Goal: Find specific fact: Find contact information

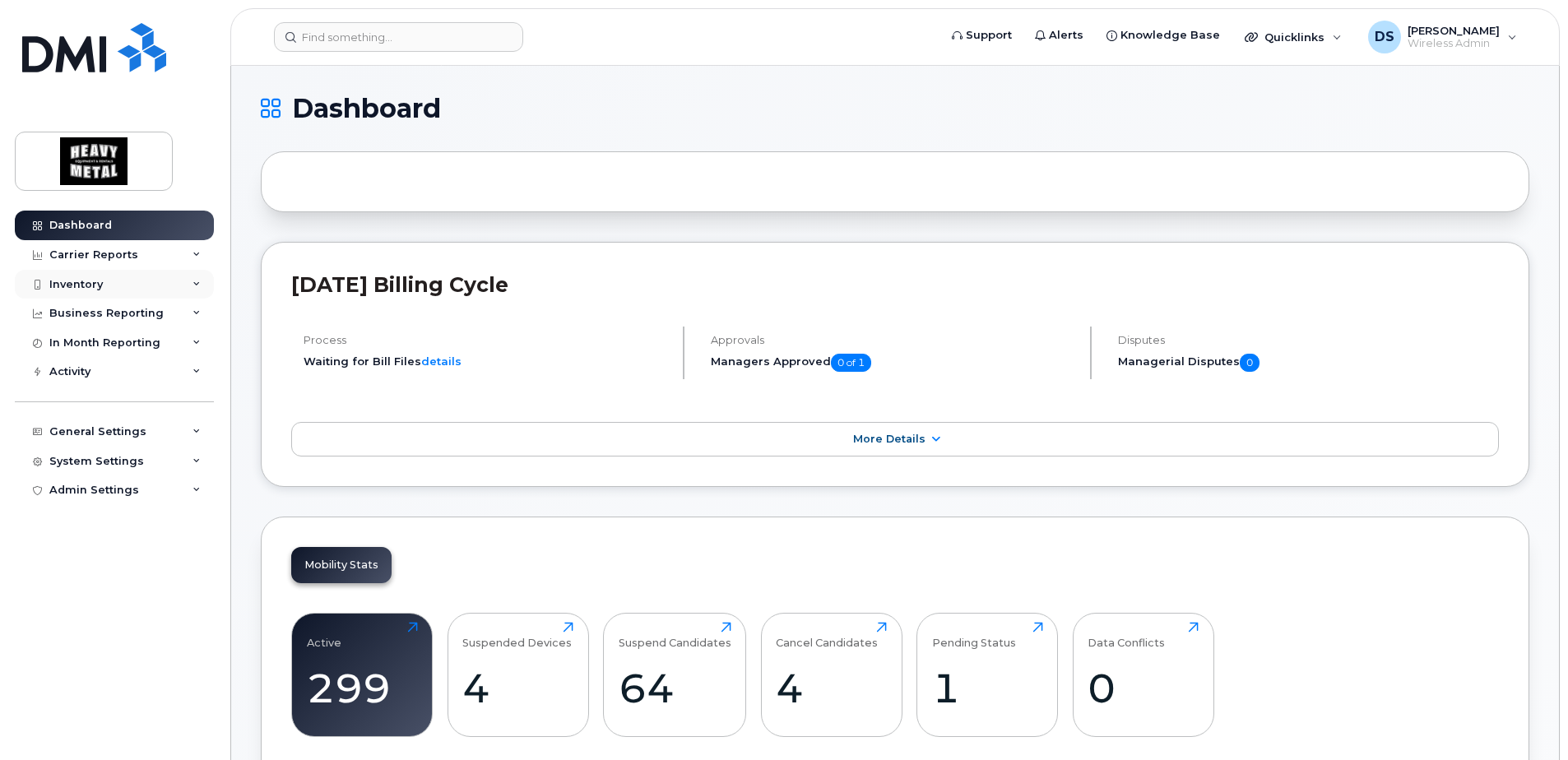
click at [183, 283] on div "Inventory" at bounding box center [114, 284] width 199 height 29
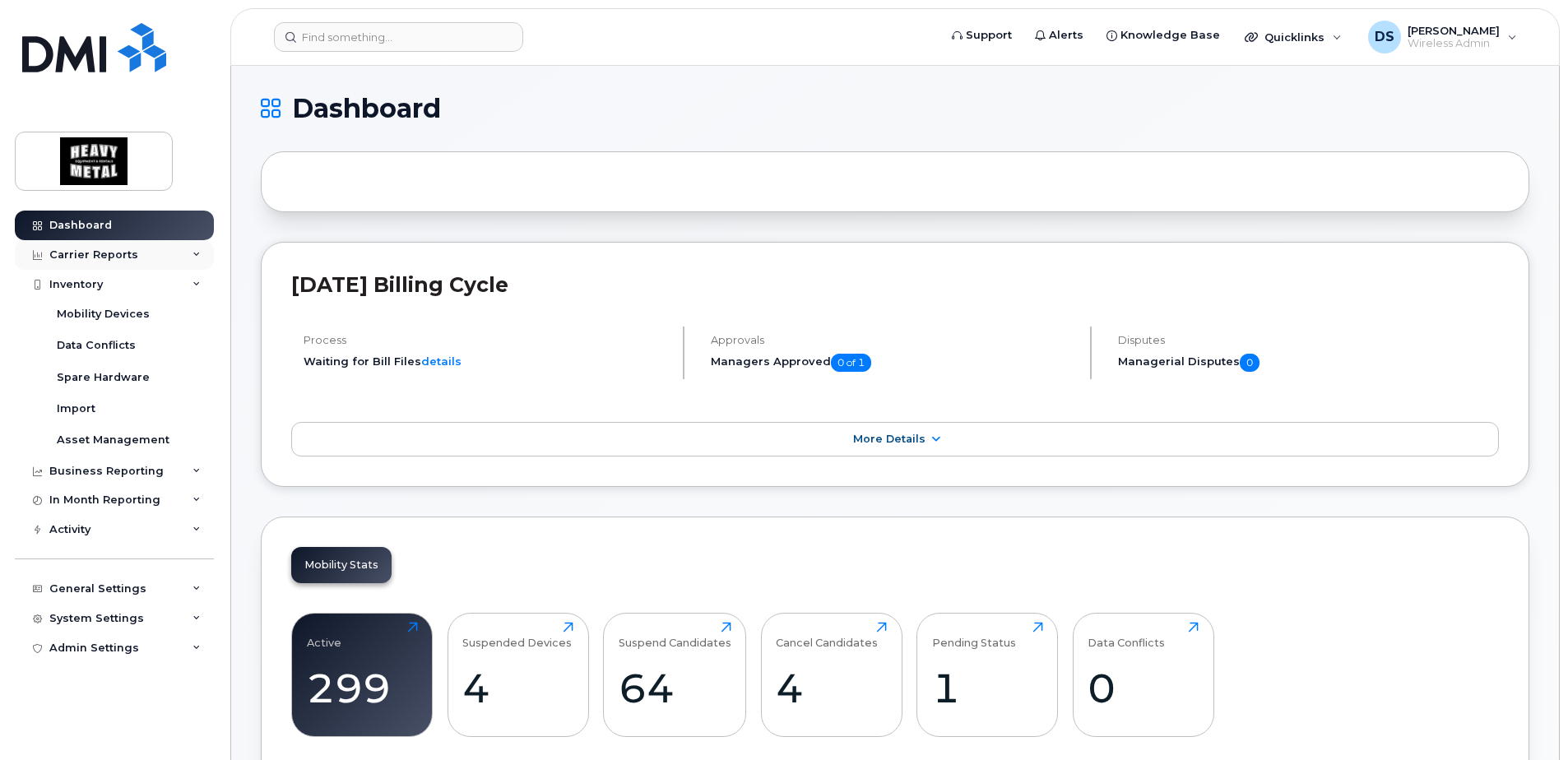
click at [144, 256] on div "Carrier Reports" at bounding box center [114, 254] width 199 height 29
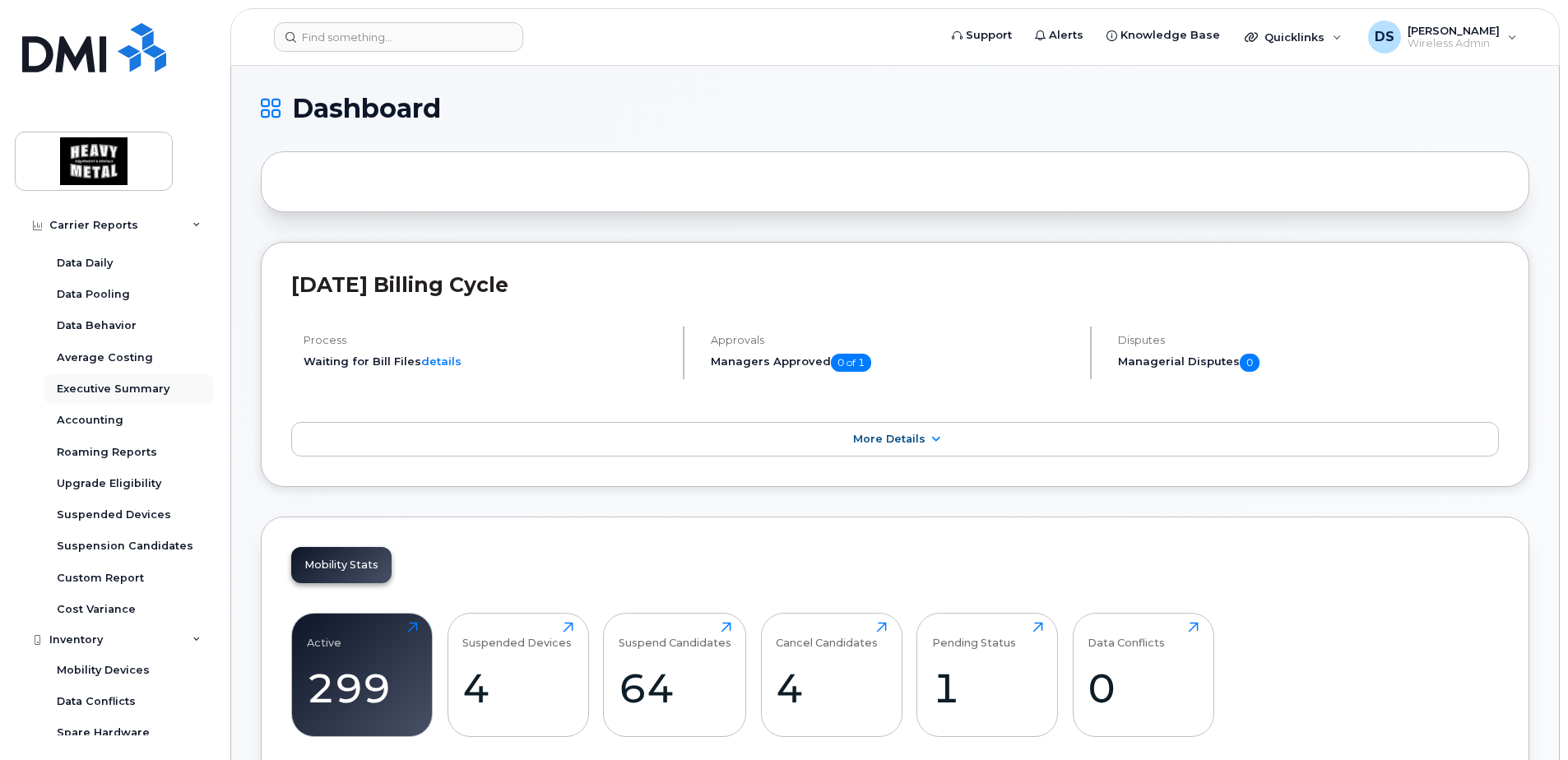
scroll to position [82, 0]
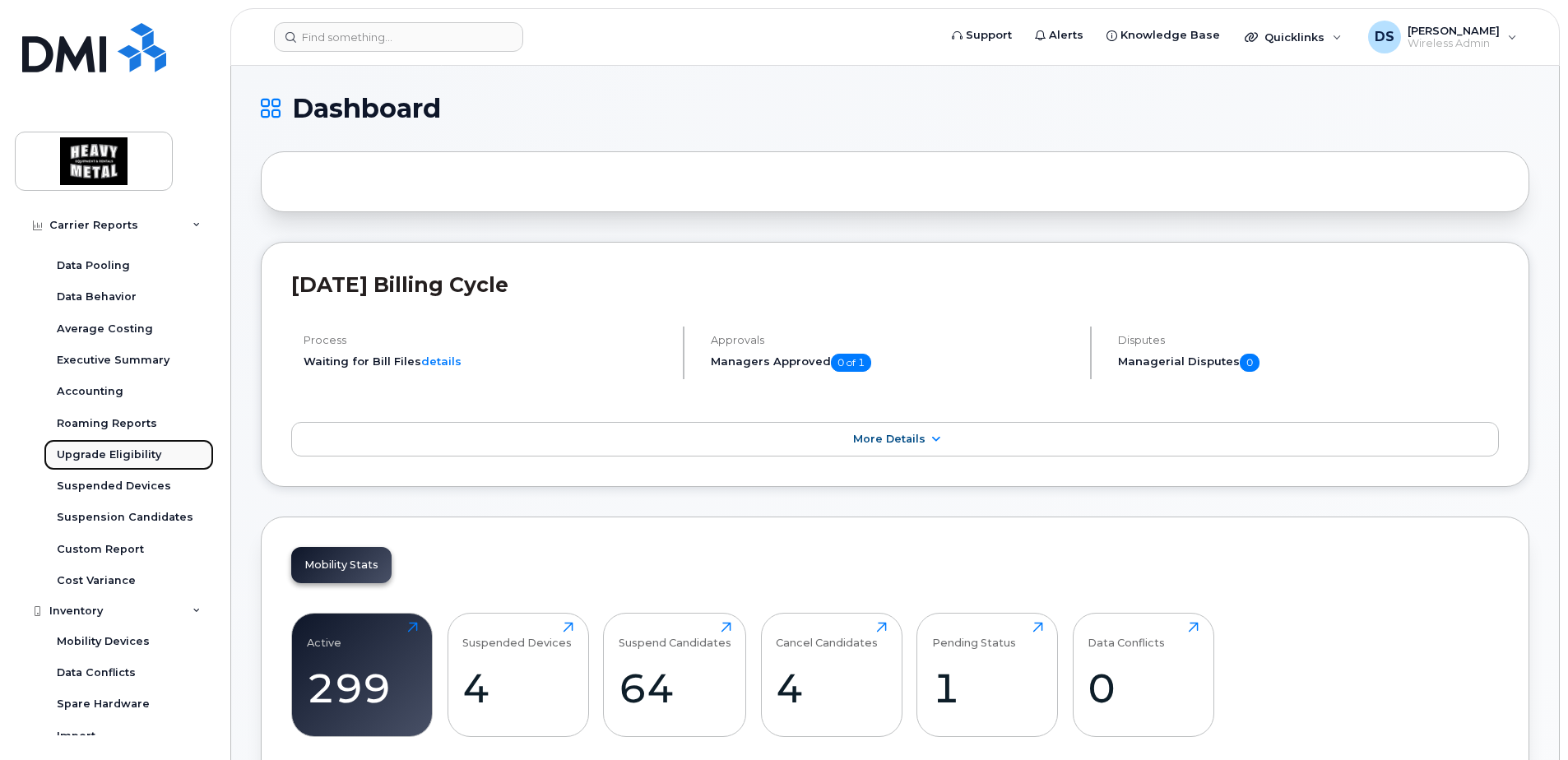
click at [137, 451] on div "Upgrade Eligibility" at bounding box center [109, 455] width 105 height 15
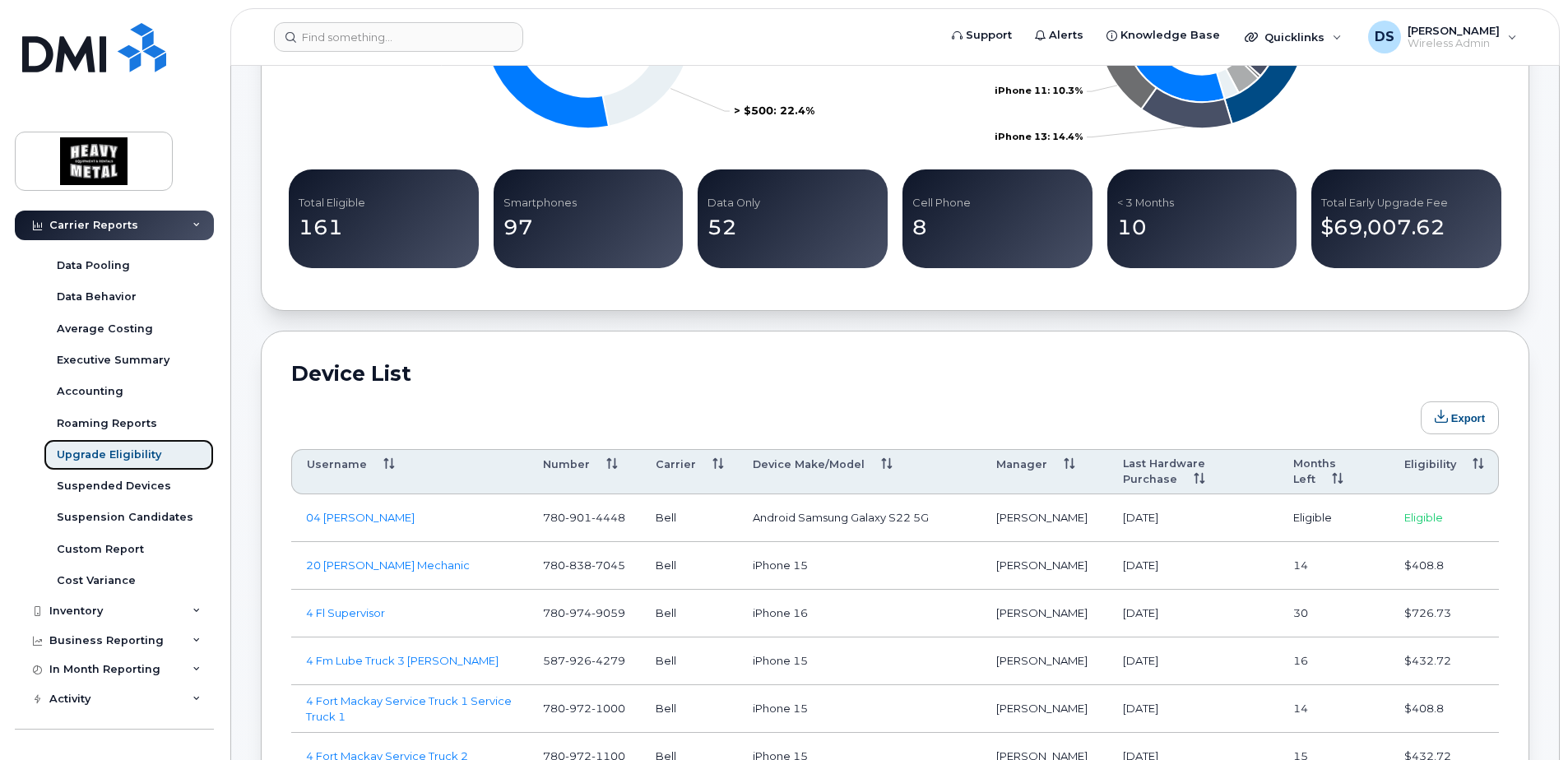
scroll to position [740, 0]
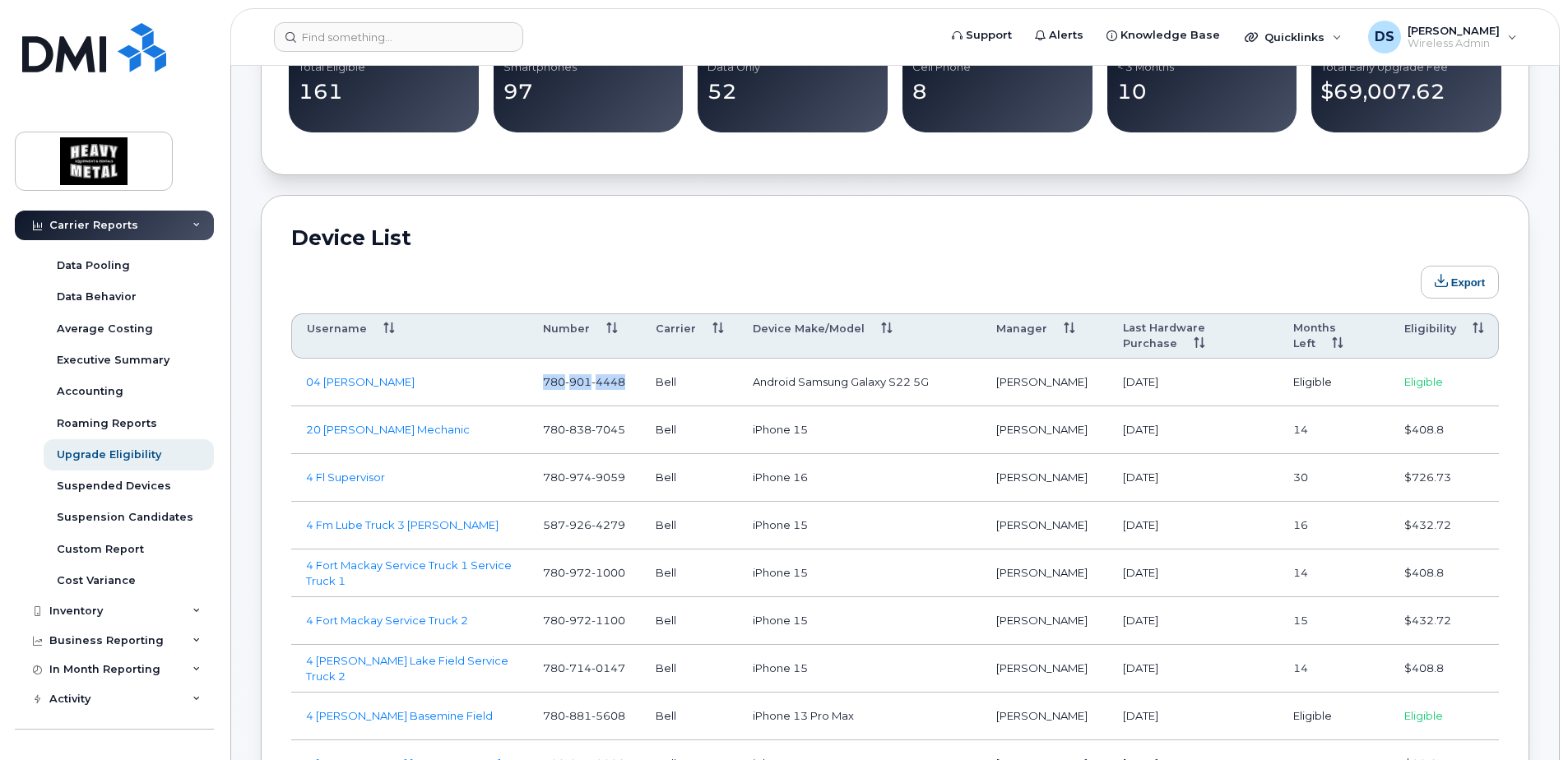
drag, startPoint x: 630, startPoint y: 385, endPoint x: 542, endPoint y: 384, distance: 88.0
click at [542, 384] on td "[PHONE_NUMBER]" at bounding box center [584, 382] width 112 height 48
copy span "[PHONE_NUMBER]"
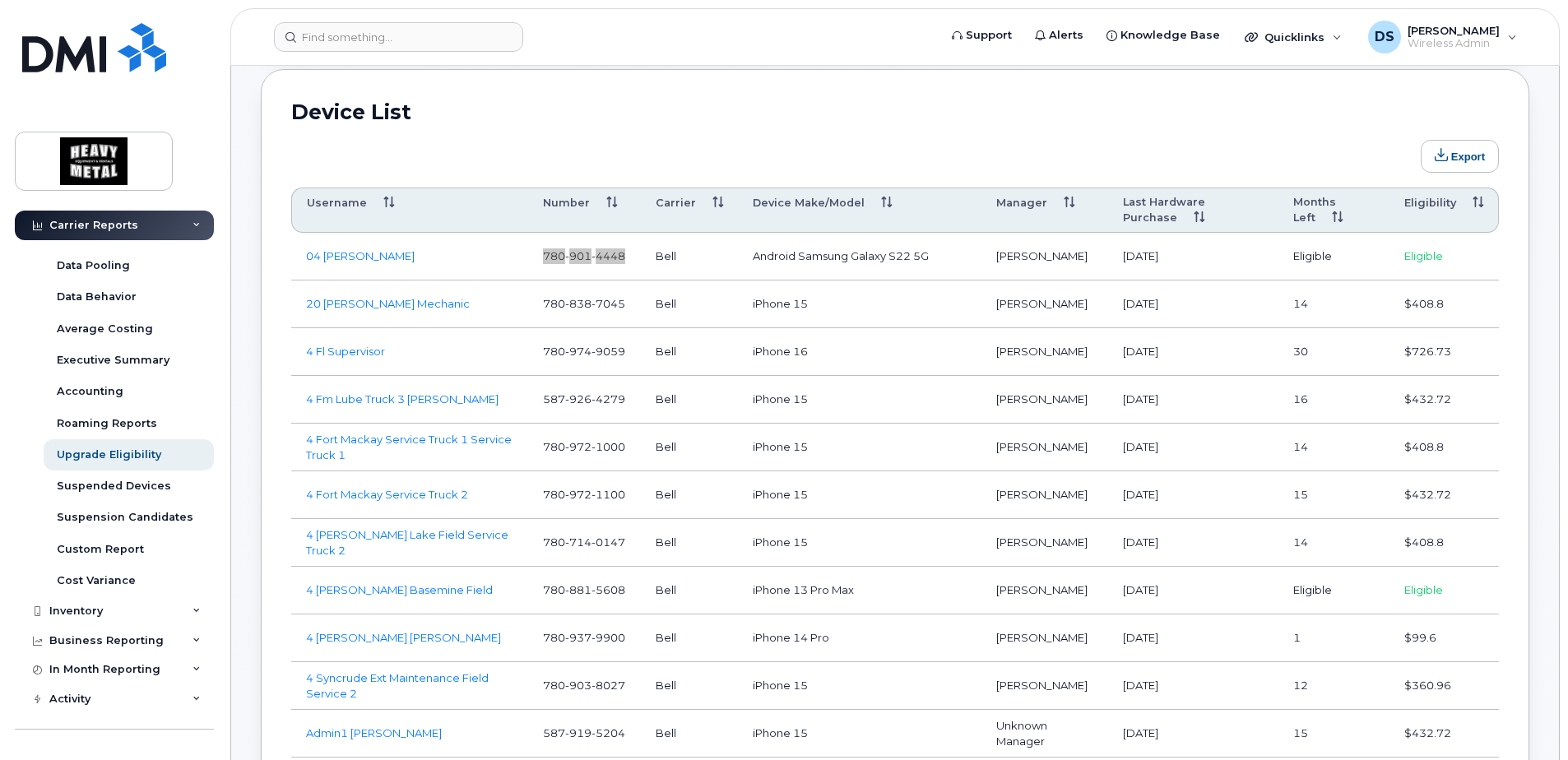
scroll to position [986, 0]
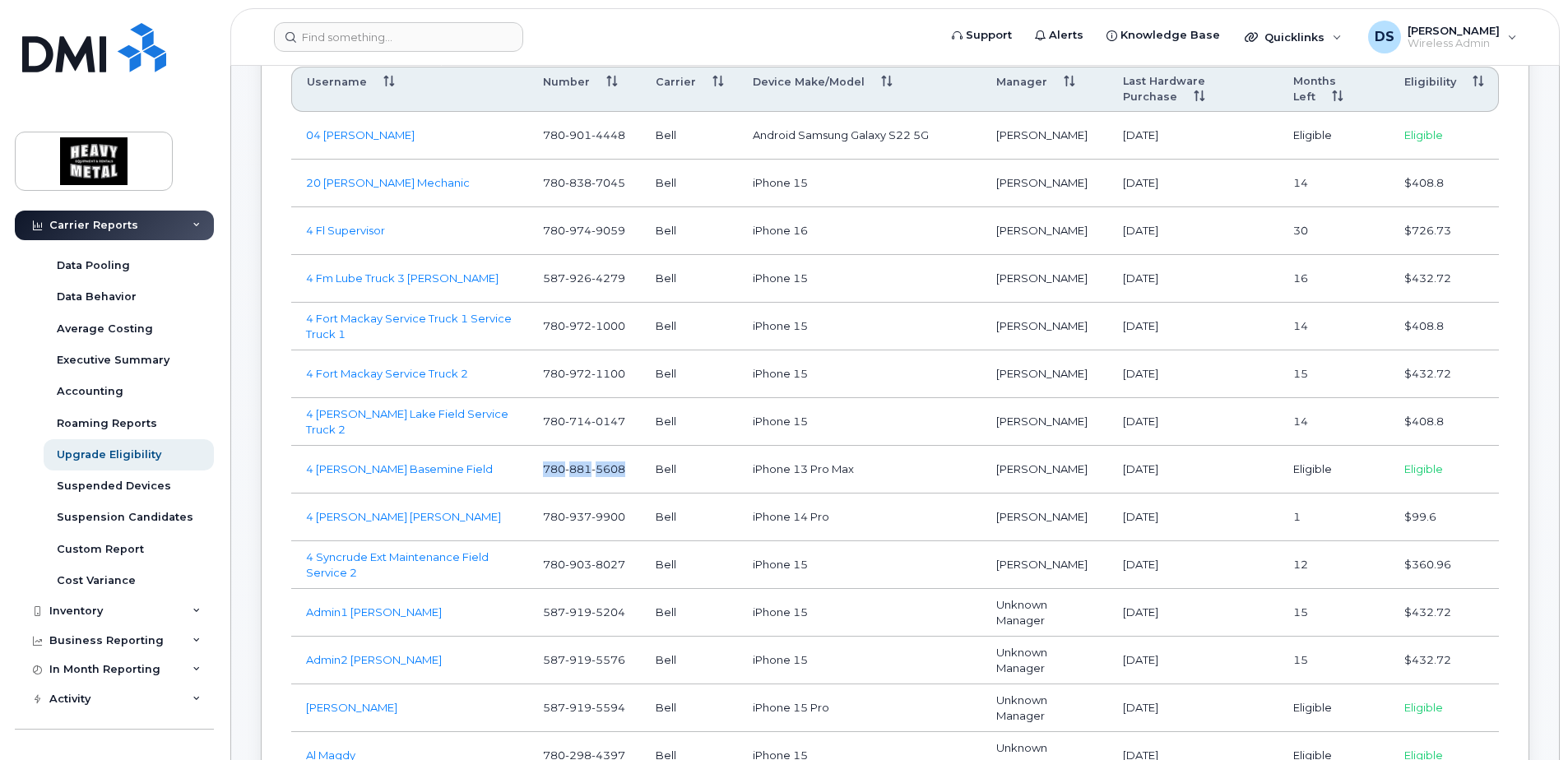
drag, startPoint x: 627, startPoint y: 467, endPoint x: 543, endPoint y: 467, distance: 84.0
click at [543, 467] on span "[PHONE_NUMBER]" at bounding box center [584, 469] width 82 height 13
copy span "[PHONE_NUMBER]"
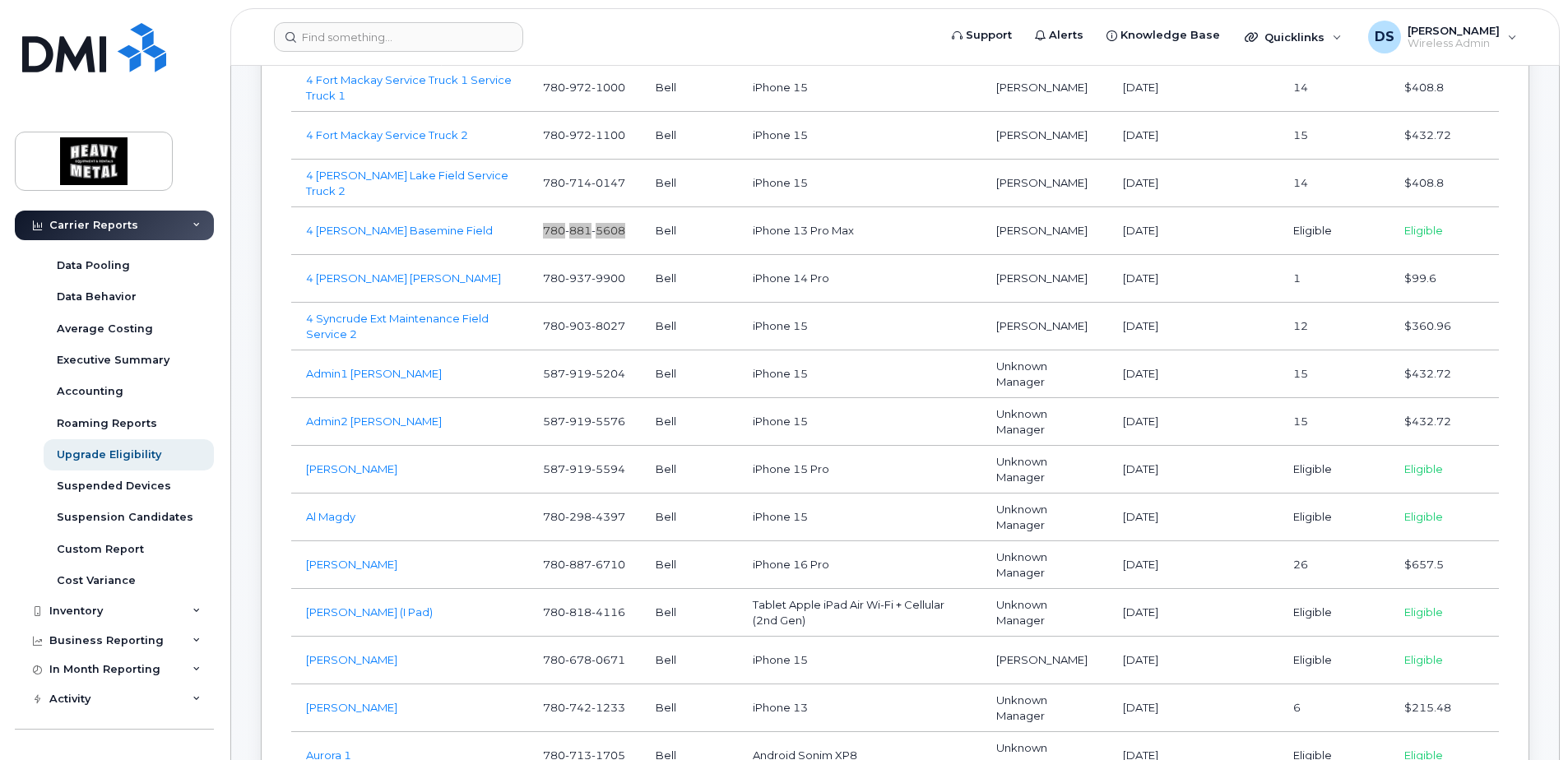
scroll to position [1234, 0]
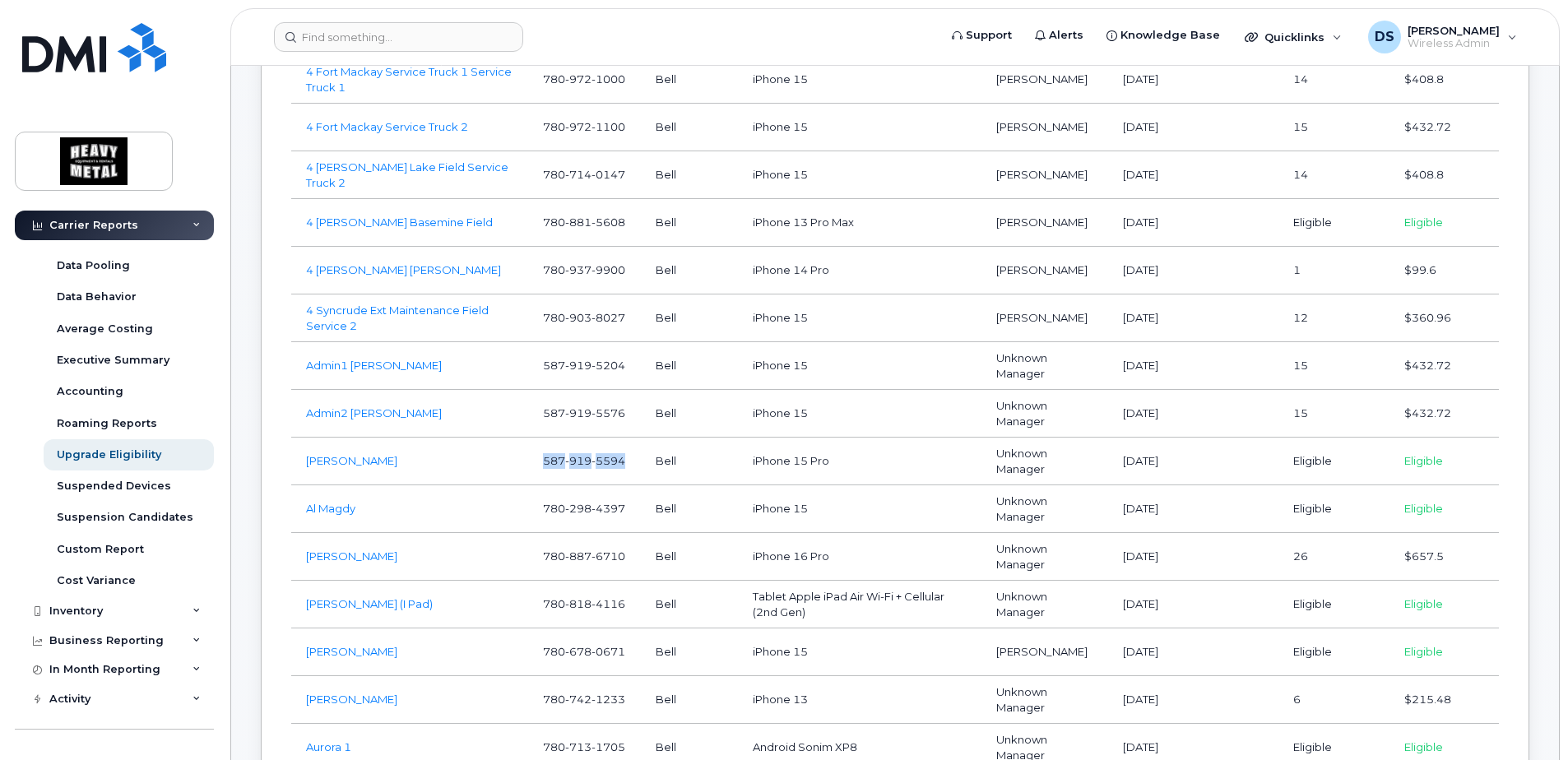
drag, startPoint x: 628, startPoint y: 460, endPoint x: 545, endPoint y: 461, distance: 83.0
click at [545, 461] on td "[PHONE_NUMBER]" at bounding box center [584, 461] width 112 height 48
copy span "[PHONE_NUMBER]"
drag, startPoint x: 630, startPoint y: 507, endPoint x: 537, endPoint y: 513, distance: 93.2
click at [537, 513] on td "[PHONE_NUMBER]" at bounding box center [584, 509] width 112 height 48
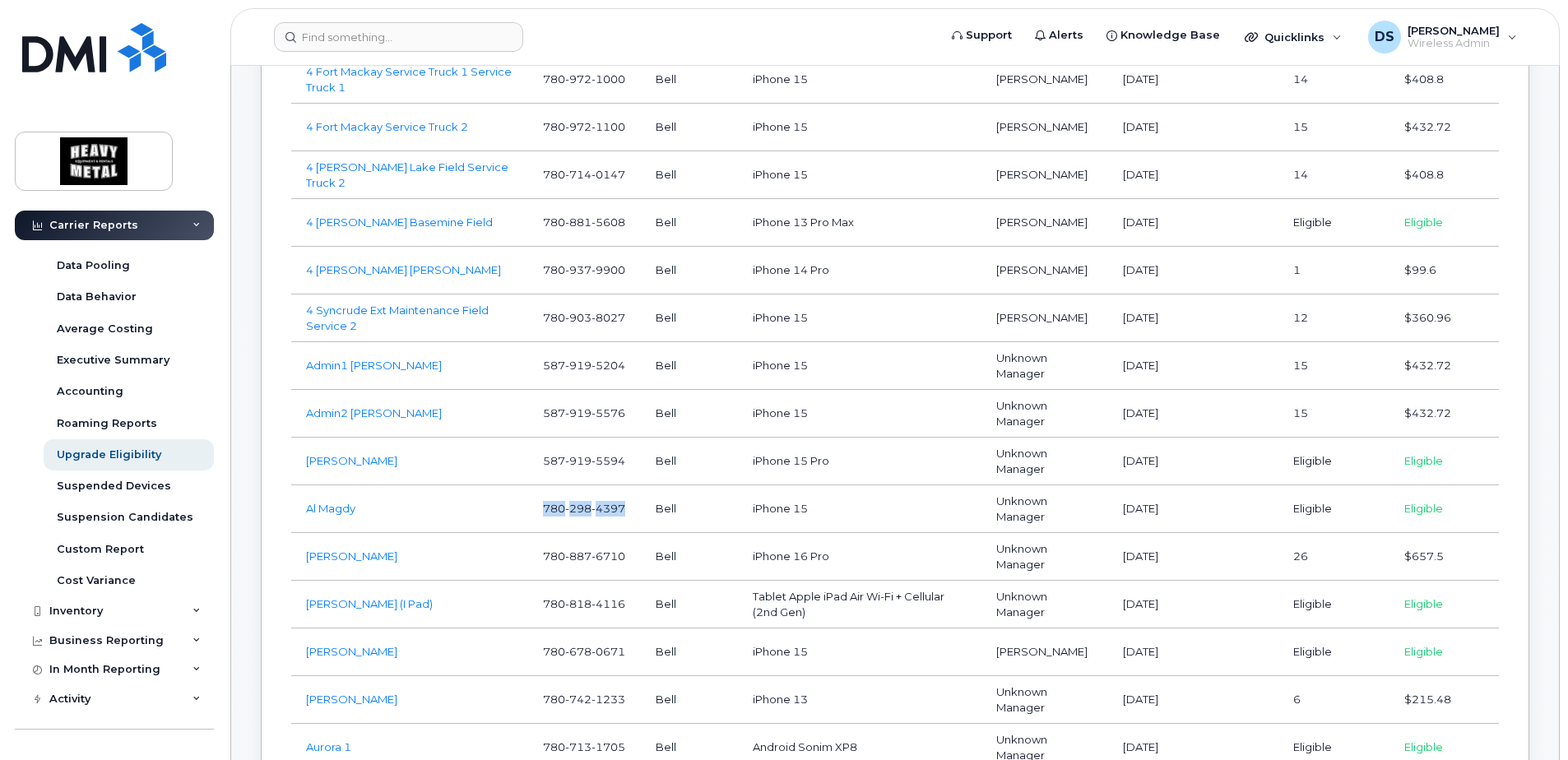
copy span "[PHONE_NUMBER]"
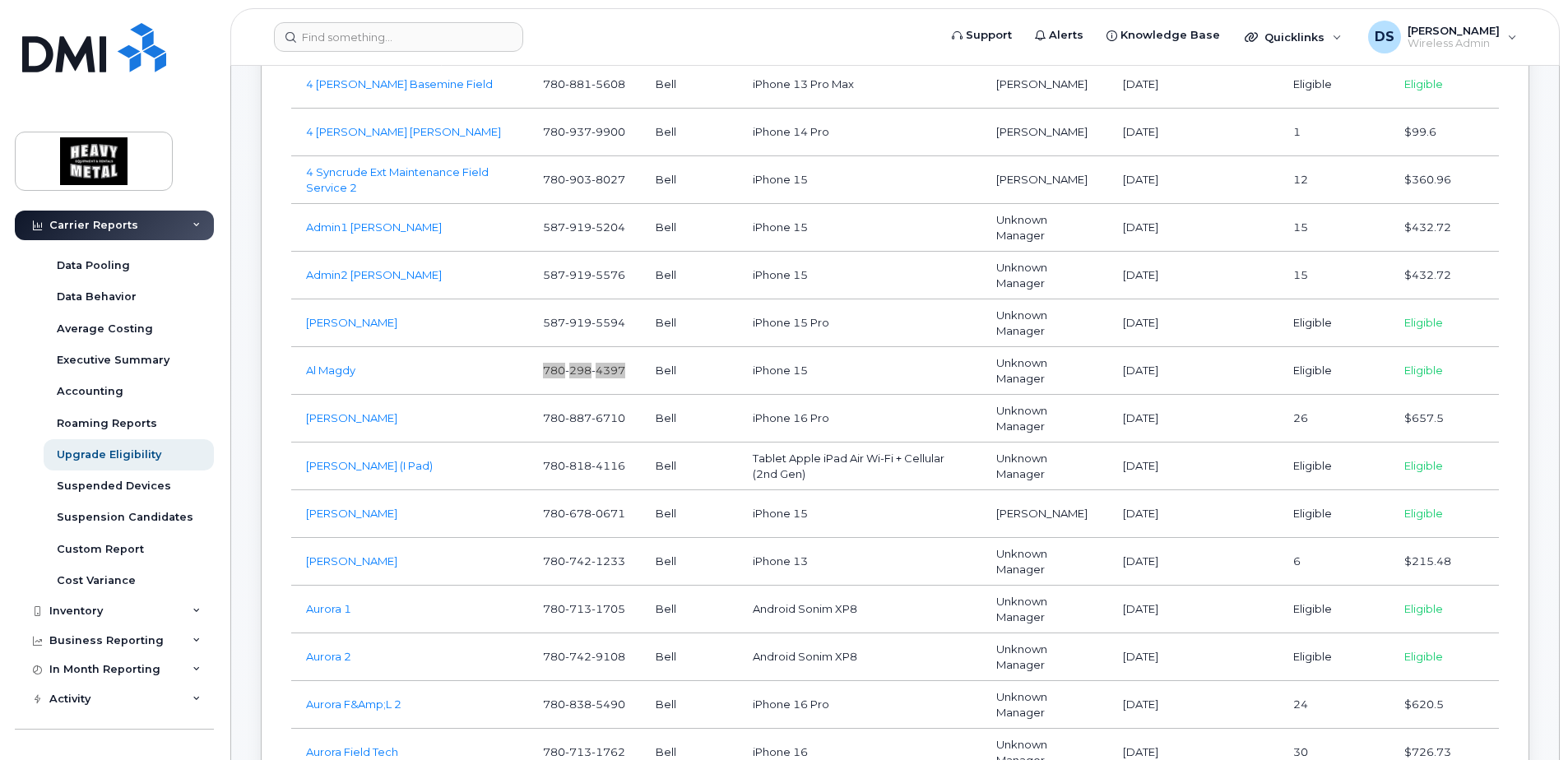
scroll to position [1398, 0]
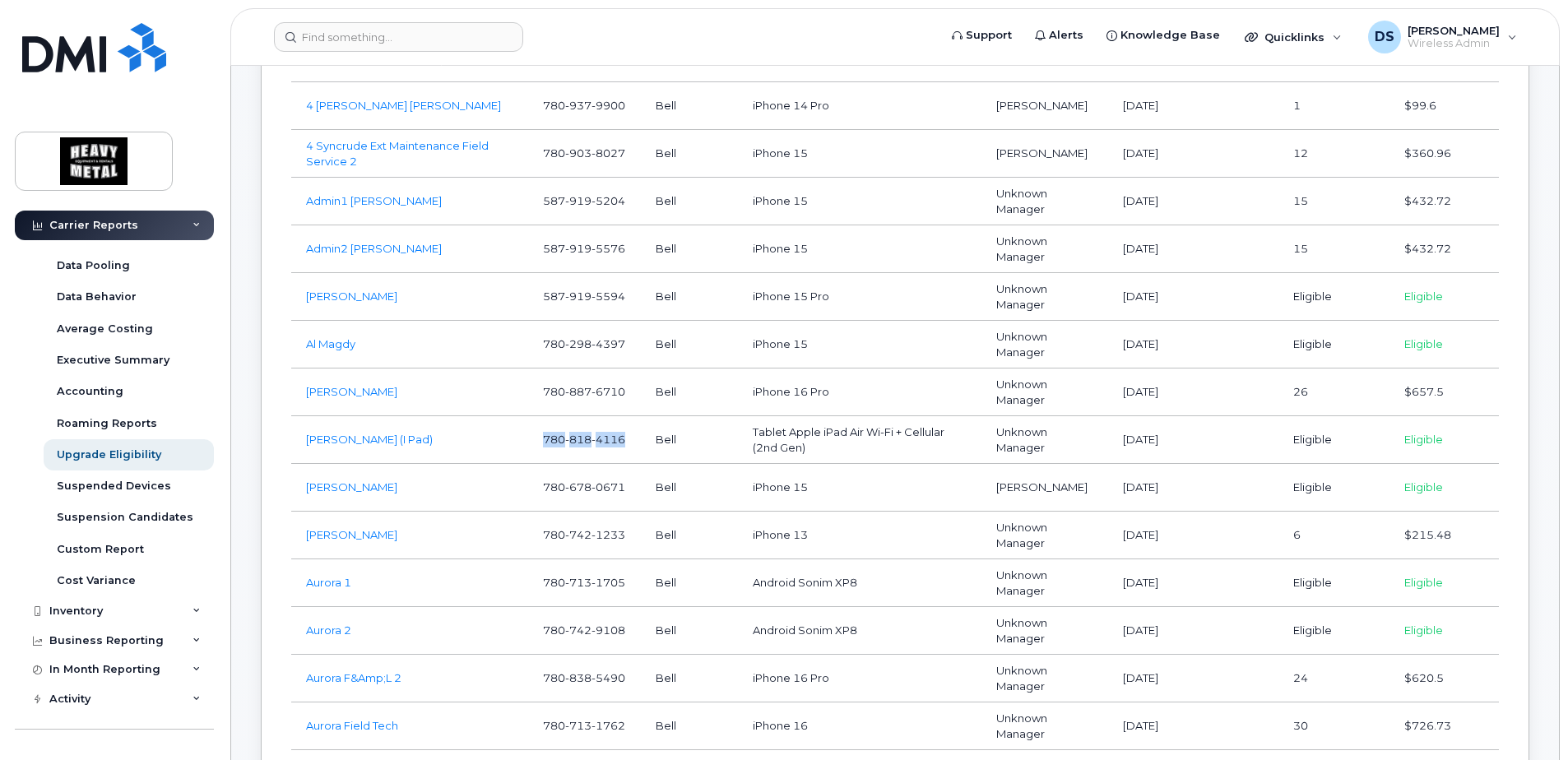
drag, startPoint x: 630, startPoint y: 442, endPoint x: 541, endPoint y: 446, distance: 89.1
click at [541, 446] on td "[PHONE_NUMBER]" at bounding box center [584, 439] width 112 height 48
copy span "[PHONE_NUMBER]"
drag, startPoint x: 630, startPoint y: 483, endPoint x: 546, endPoint y: 491, distance: 84.4
click at [546, 491] on td "[PHONE_NUMBER]" at bounding box center [584, 488] width 112 height 48
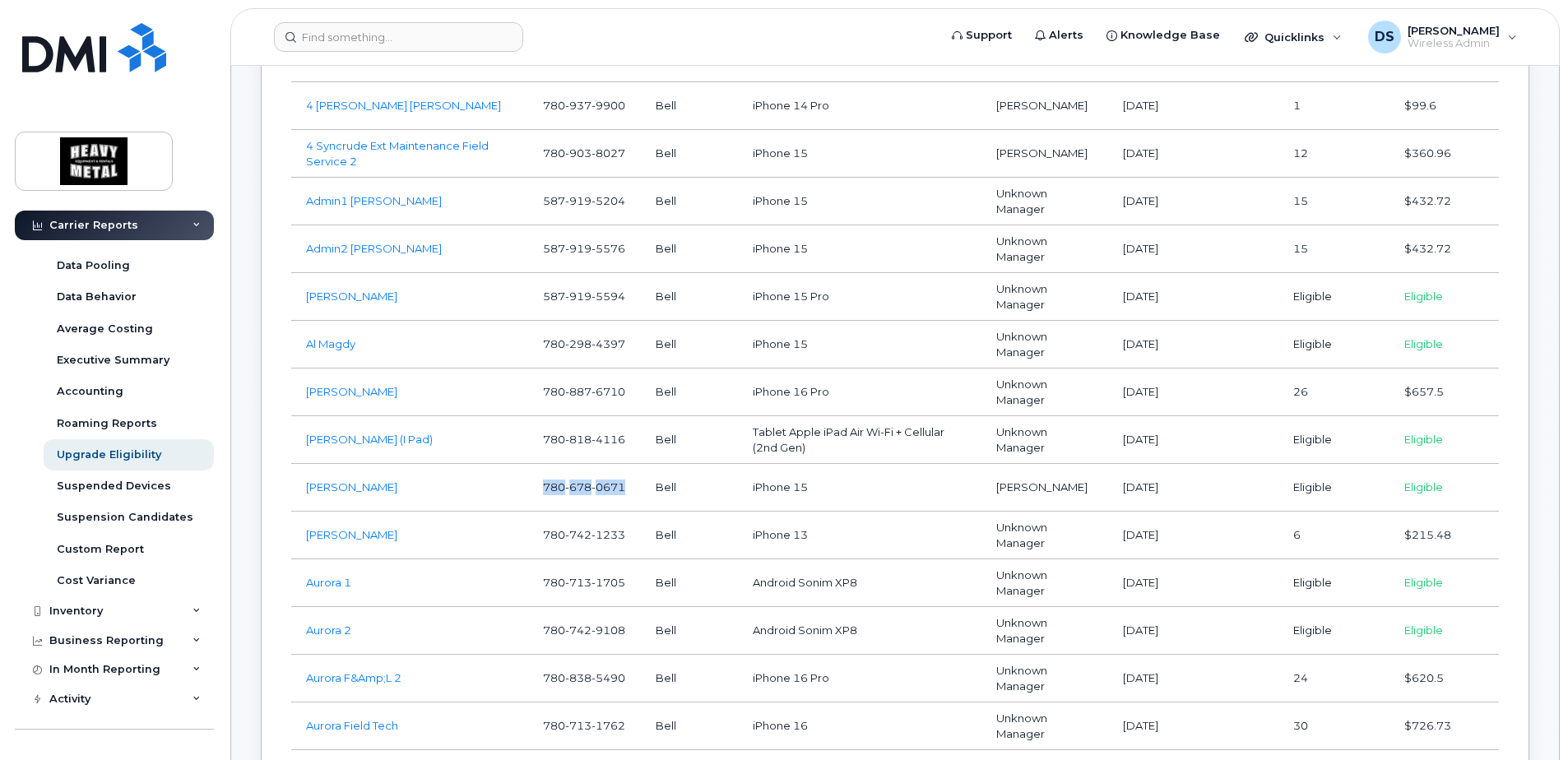
copy span "[PHONE_NUMBER]"
drag, startPoint x: 631, startPoint y: 582, endPoint x: 540, endPoint y: 578, distance: 91.1
click at [540, 578] on tr "Aurora 1 780 713 1705 Bell Android Sonim XP8 Unknown Manager [DATE] Eligible El…" at bounding box center [894, 583] width 1207 height 48
copy span "[PHONE_NUMBER]"
click at [614, 583] on span "1705" at bounding box center [608, 582] width 33 height 13
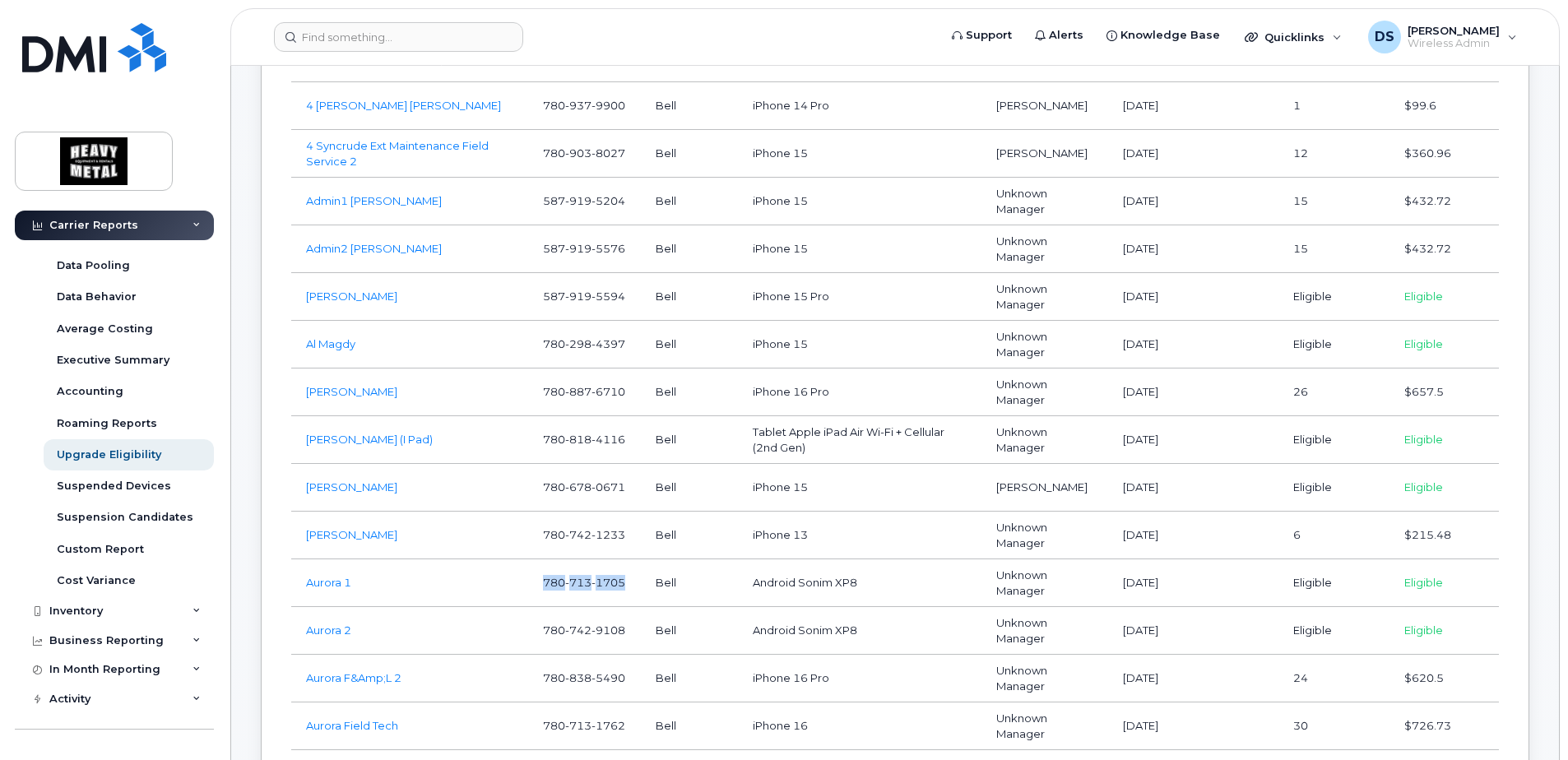
drag, startPoint x: 544, startPoint y: 579, endPoint x: 628, endPoint y: 580, distance: 84.0
click at [628, 580] on td "[PHONE_NUMBER]" at bounding box center [584, 583] width 112 height 48
copy span "[PHONE_NUMBER]"
drag, startPoint x: 545, startPoint y: 629, endPoint x: 623, endPoint y: 631, distance: 78.0
click at [623, 631] on span "[PHONE_NUMBER]" at bounding box center [584, 630] width 82 height 13
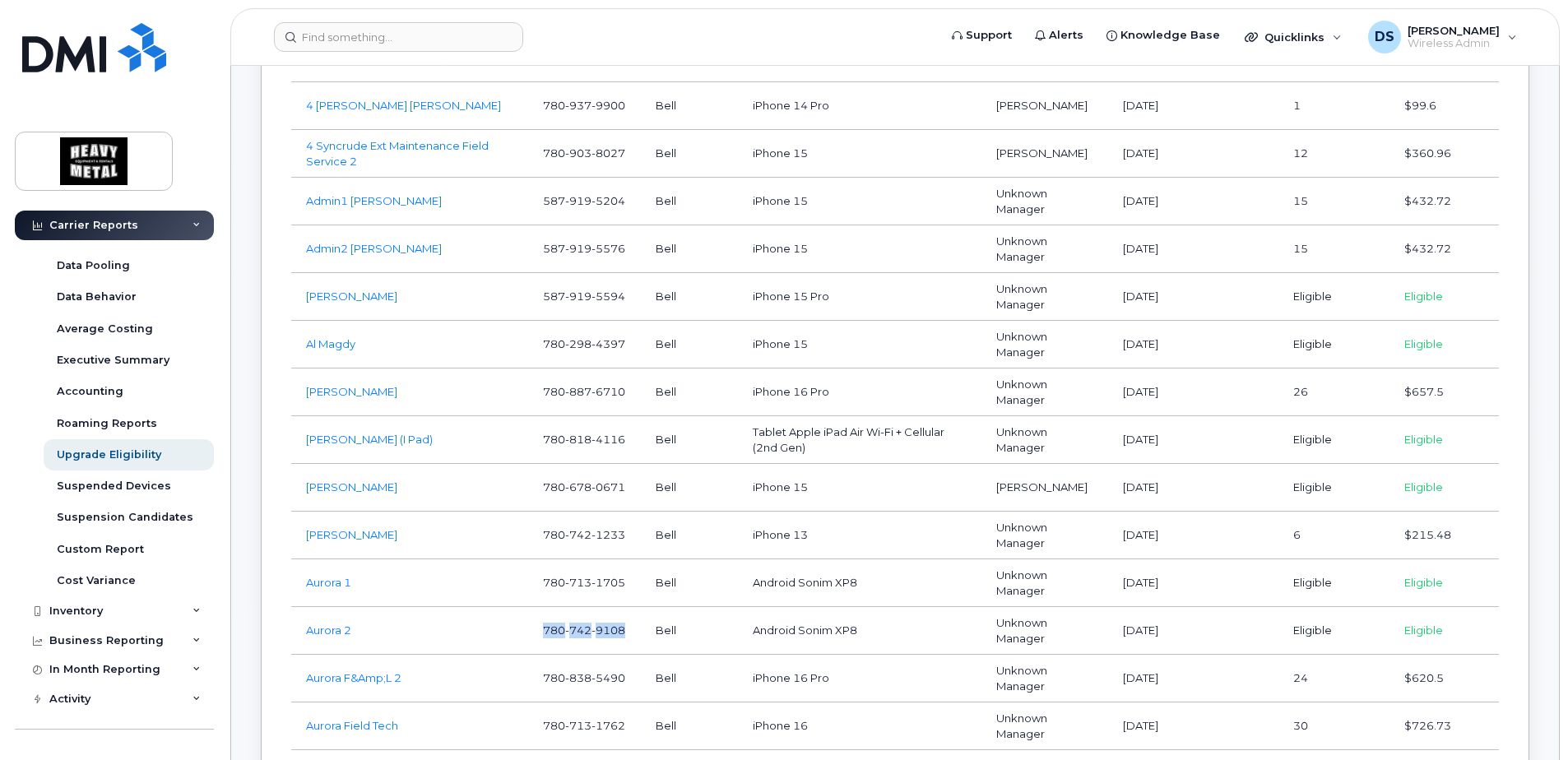
drag, startPoint x: 623, startPoint y: 631, endPoint x: 547, endPoint y: 633, distance: 76.0
click at [547, 633] on span "[PHONE_NUMBER]" at bounding box center [584, 630] width 82 height 13
copy span "[PHONE_NUMBER]"
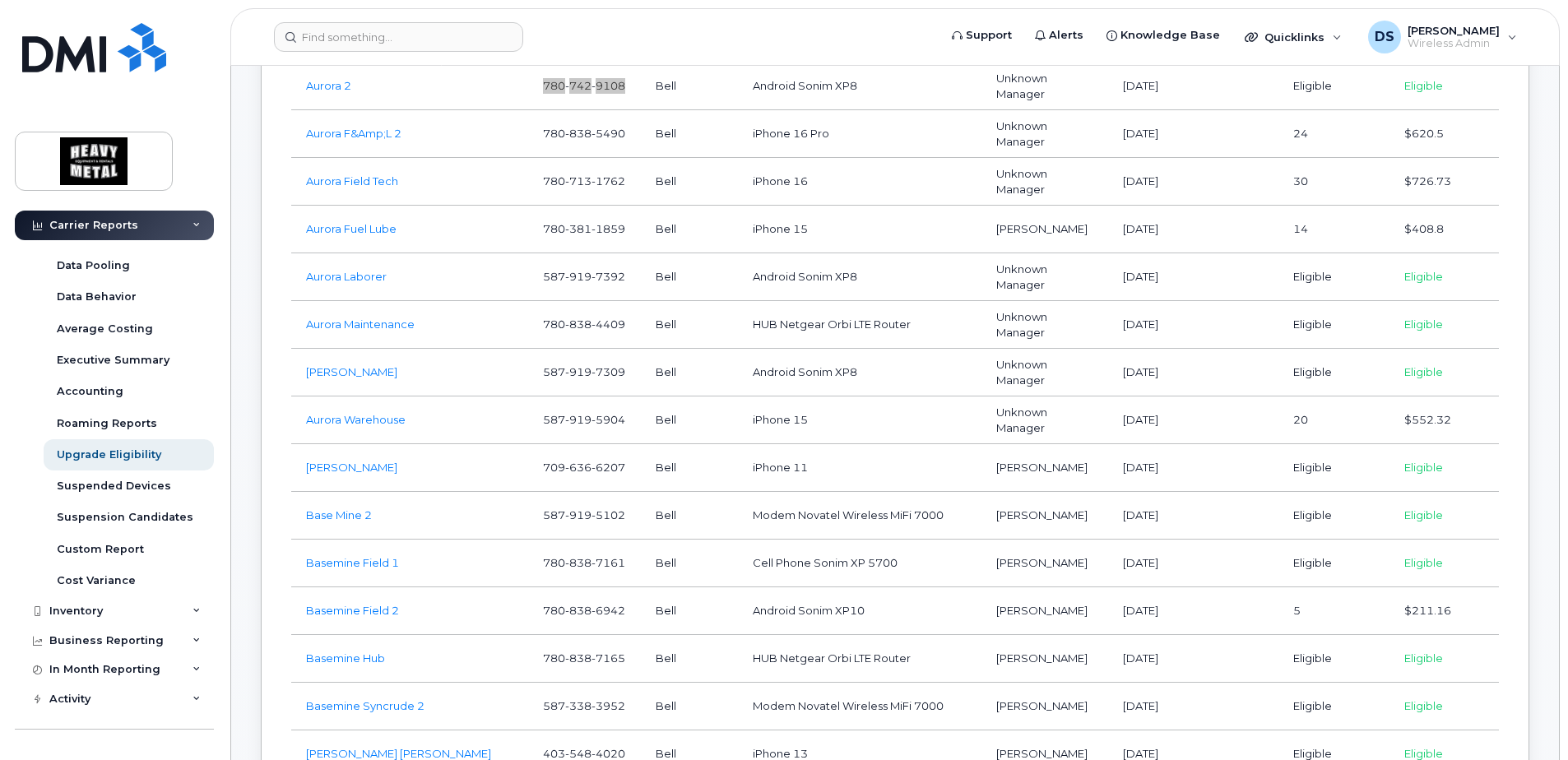
scroll to position [1974, 0]
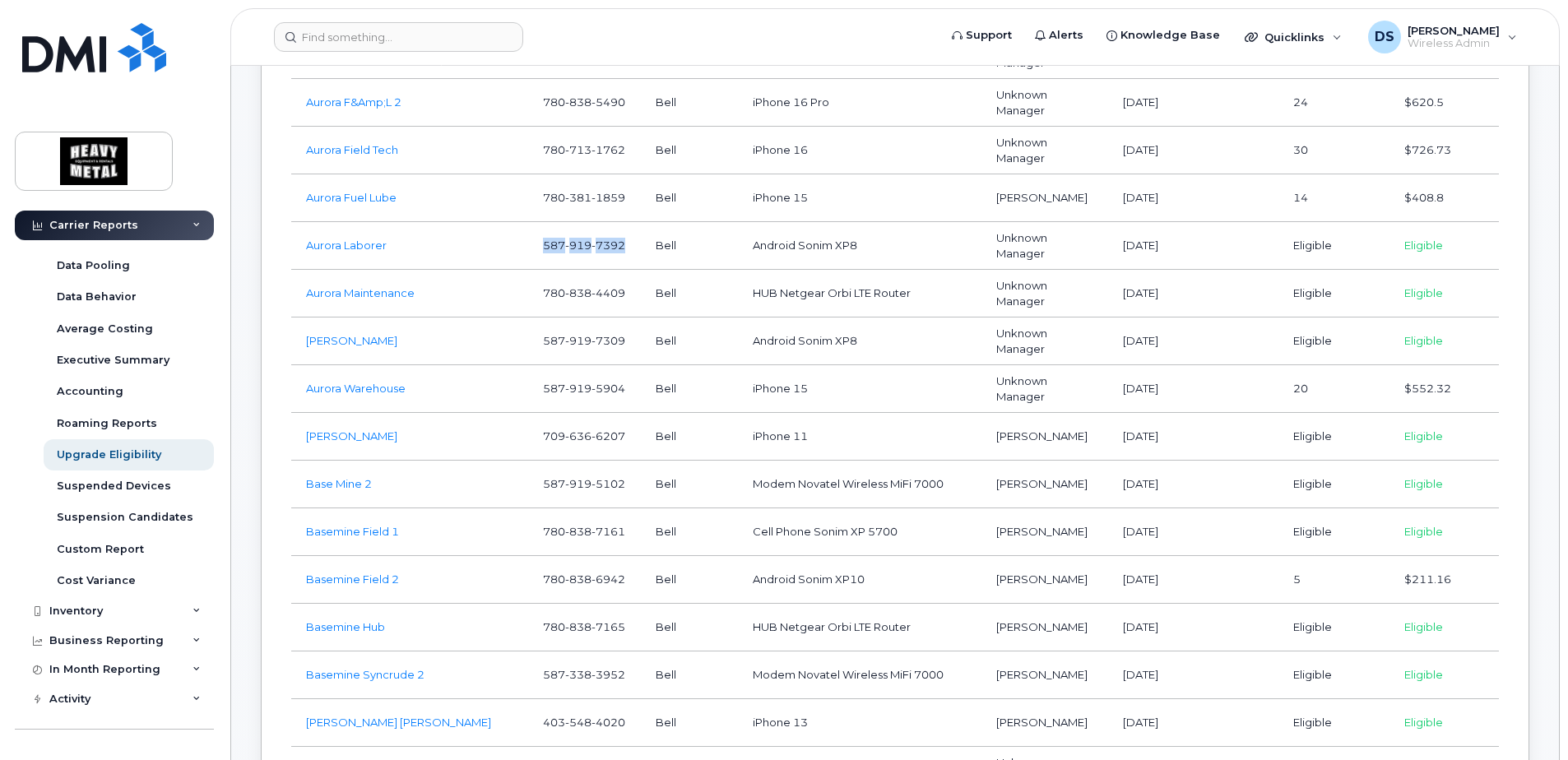
drag, startPoint x: 629, startPoint y: 244, endPoint x: 538, endPoint y: 244, distance: 91.0
click at [538, 244] on td "[PHONE_NUMBER]" at bounding box center [584, 245] width 112 height 48
copy span "[PHONE_NUMBER]"
drag, startPoint x: 637, startPoint y: 294, endPoint x: 543, endPoint y: 292, distance: 94.0
click at [543, 292] on tr "Aurora Maintenance [PHONE_NUMBER] Bell HUB Netgear Orbi LTE Router Unknown Mana…" at bounding box center [894, 294] width 1207 height 48
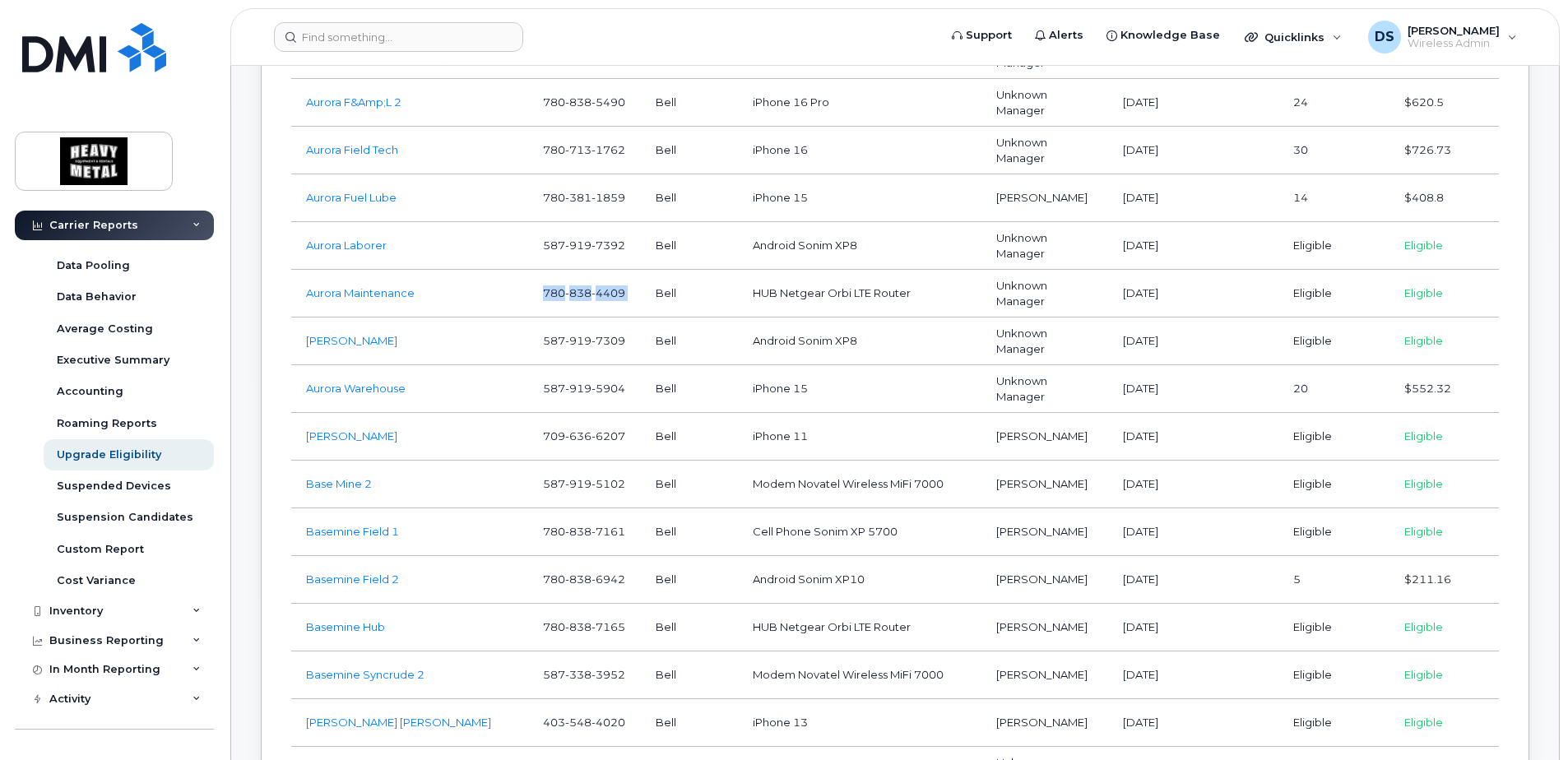
click at [541, 292] on td "[PHONE_NUMBER]" at bounding box center [584, 294] width 112 height 48
drag, startPoint x: 544, startPoint y: 290, endPoint x: 629, endPoint y: 290, distance: 85.0
click at [629, 290] on td "[PHONE_NUMBER]" at bounding box center [584, 294] width 112 height 48
drag, startPoint x: 540, startPoint y: 341, endPoint x: 629, endPoint y: 343, distance: 89.0
click at [629, 343] on td "[PHONE_NUMBER]" at bounding box center [584, 341] width 112 height 48
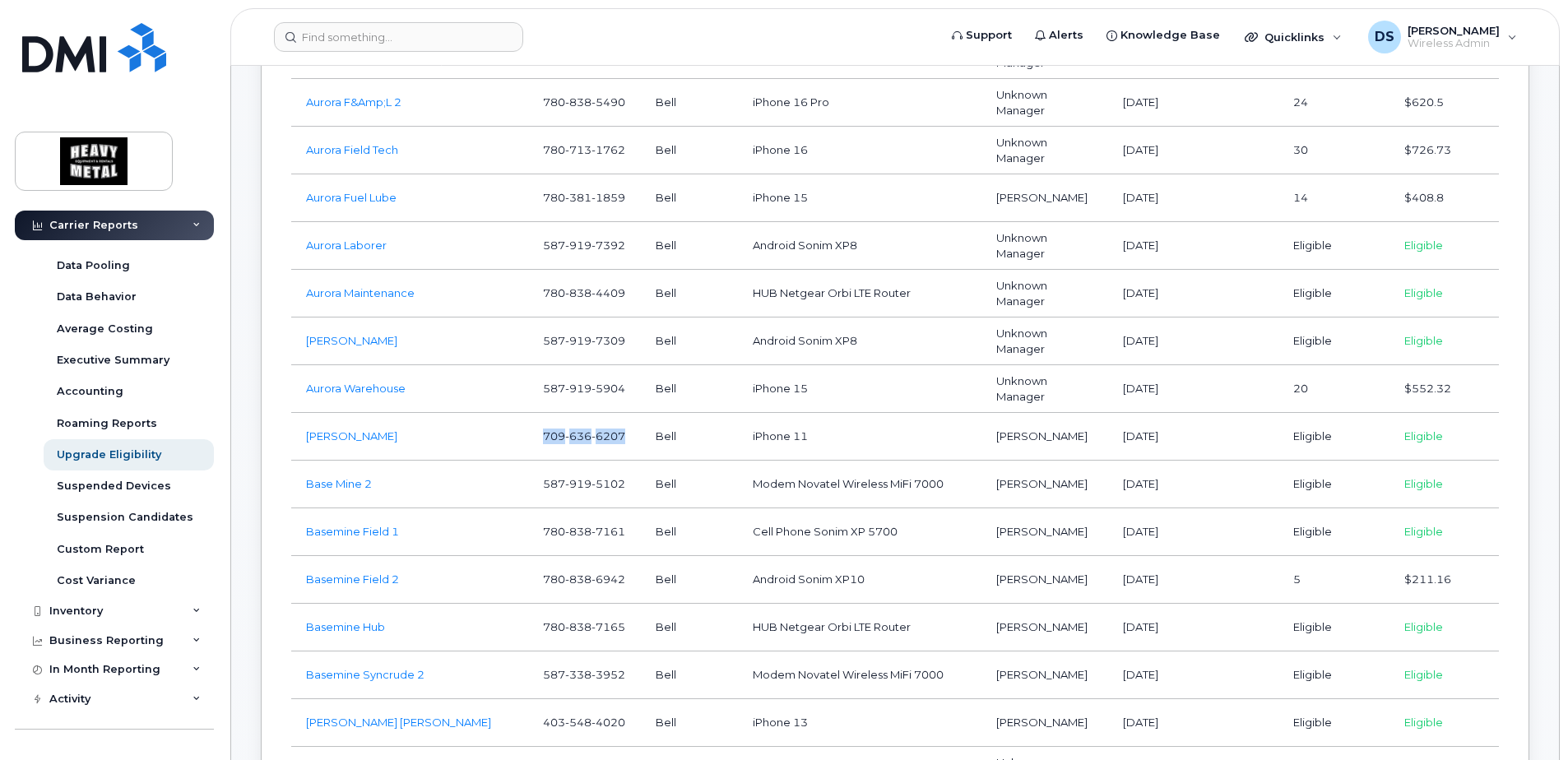
drag, startPoint x: 546, startPoint y: 433, endPoint x: 631, endPoint y: 435, distance: 85.0
click at [631, 435] on td "[PHONE_NUMBER]" at bounding box center [584, 437] width 112 height 48
drag, startPoint x: 546, startPoint y: 532, endPoint x: 626, endPoint y: 529, distance: 80.1
click at [625, 529] on span "[PHONE_NUMBER]" at bounding box center [584, 532] width 82 height 13
